Goal: Navigation & Orientation: Find specific page/section

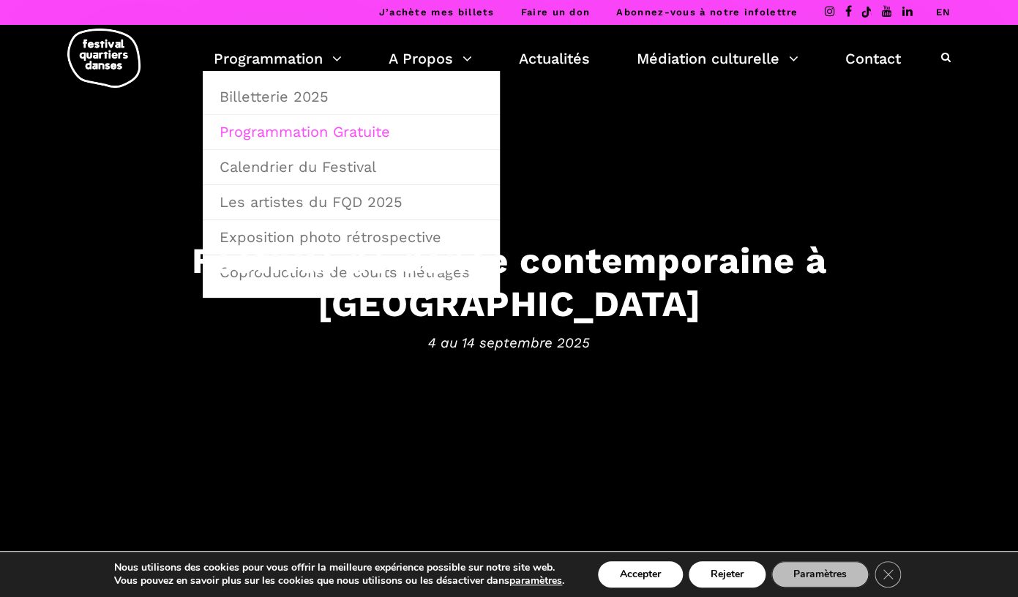
click at [295, 131] on link "Programmation Gratuite" at bounding box center [351, 132] width 281 height 34
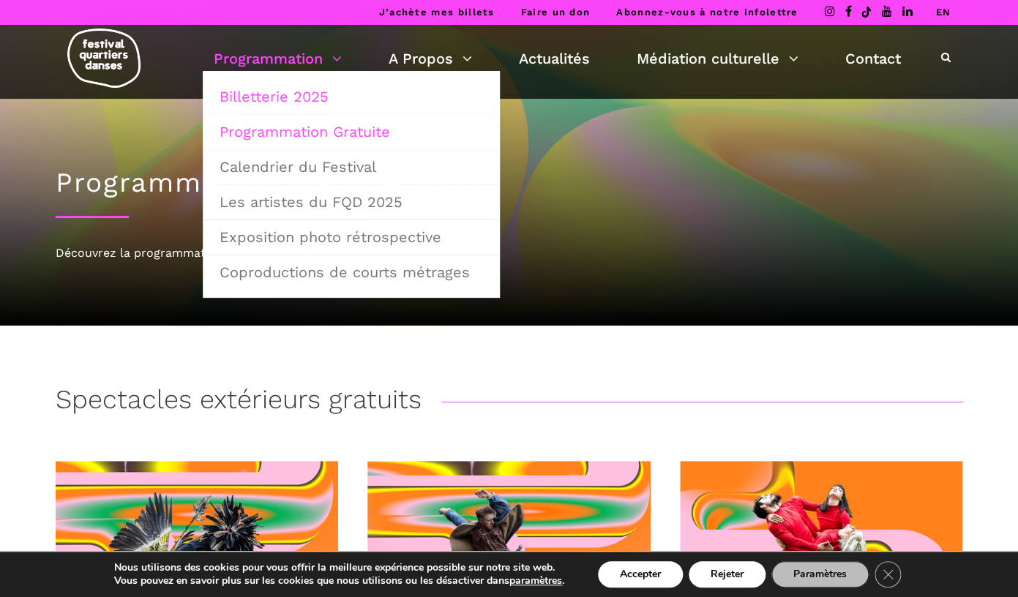
click at [304, 104] on link "Billetterie 2025" at bounding box center [351, 97] width 281 height 34
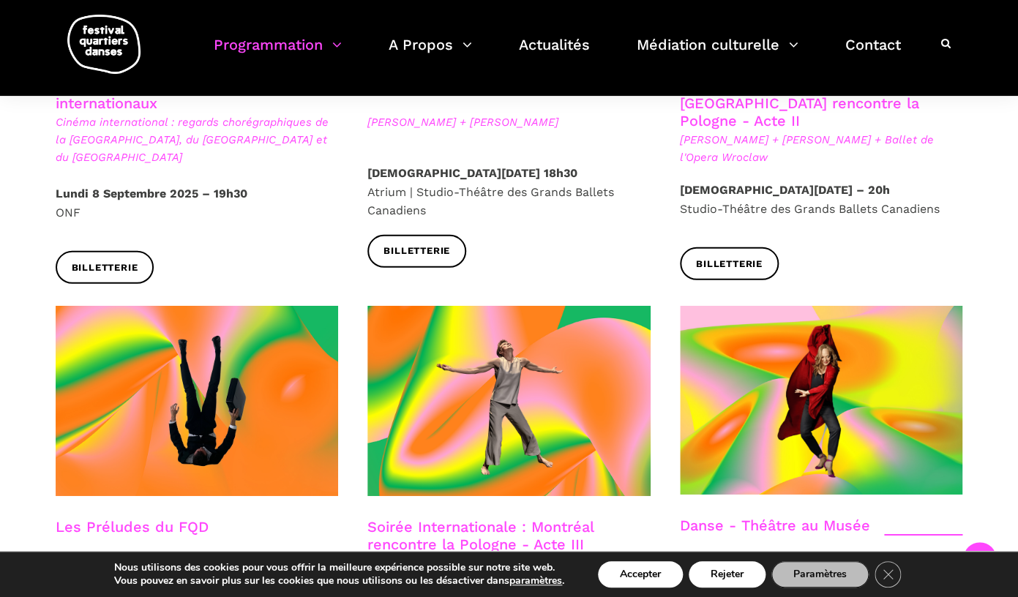
scroll to position [1459, 0]
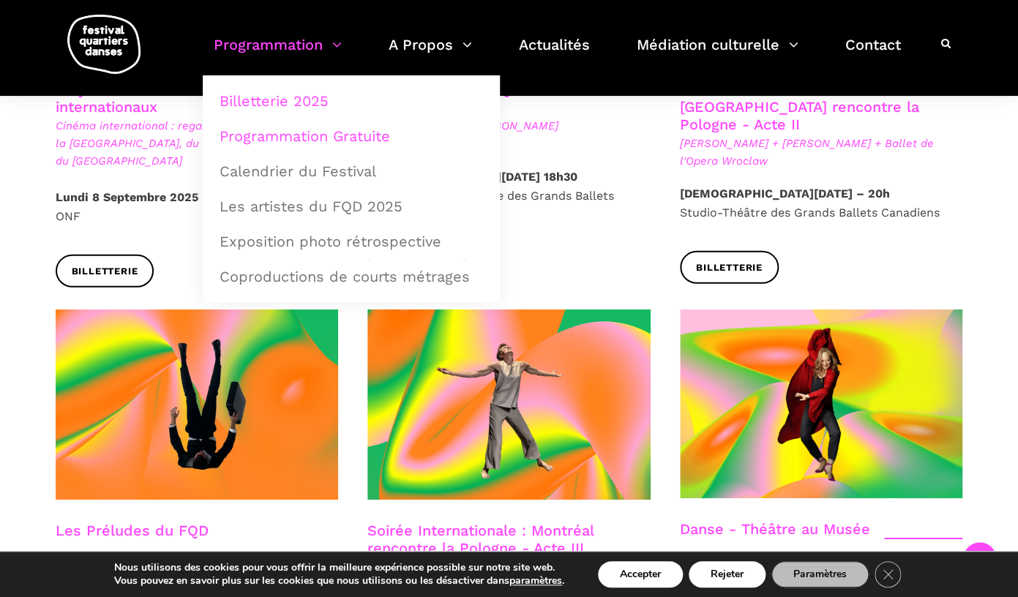
click at [250, 133] on link "Programmation Gratuite" at bounding box center [351, 136] width 281 height 34
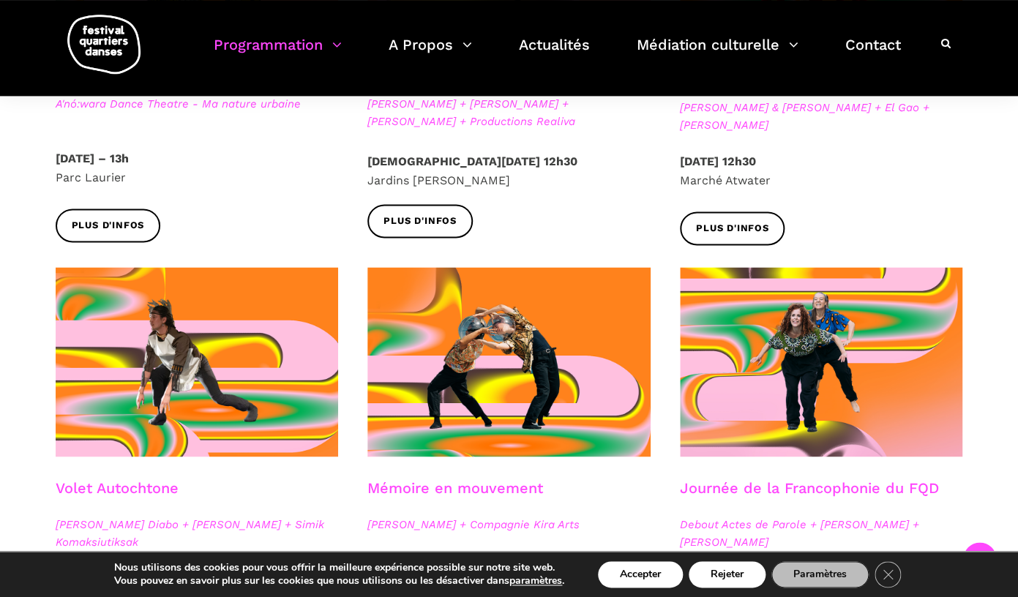
scroll to position [613, 0]
